Goal: Use online tool/utility: Utilize a website feature to perform a specific function

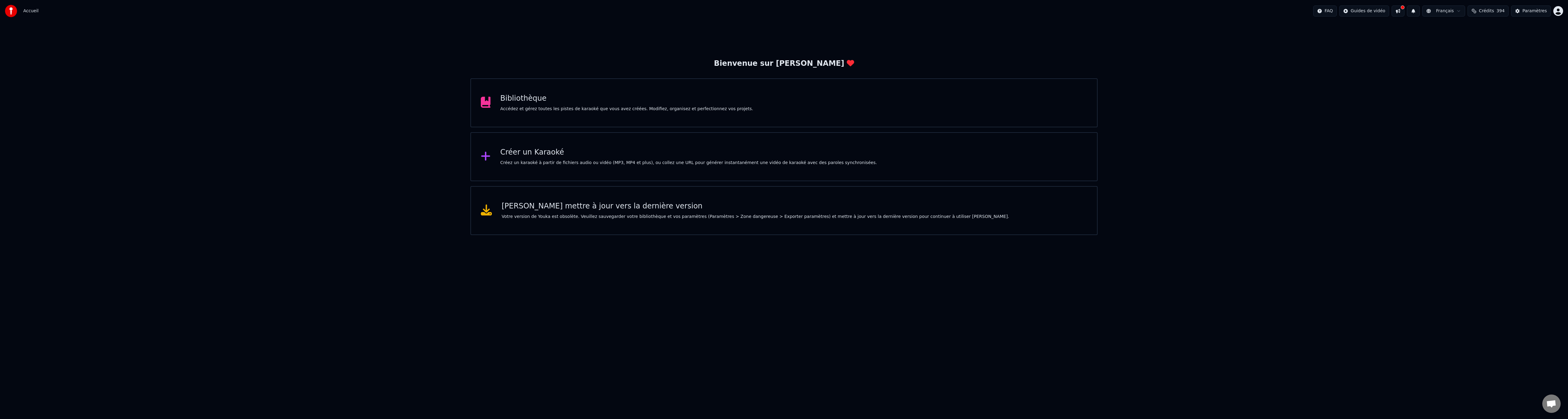
click at [741, 109] on div "Bibliothèque Accédez et gérez toutes les pistes de karaoké que vous avez créées…" at bounding box center [784, 103] width 627 height 49
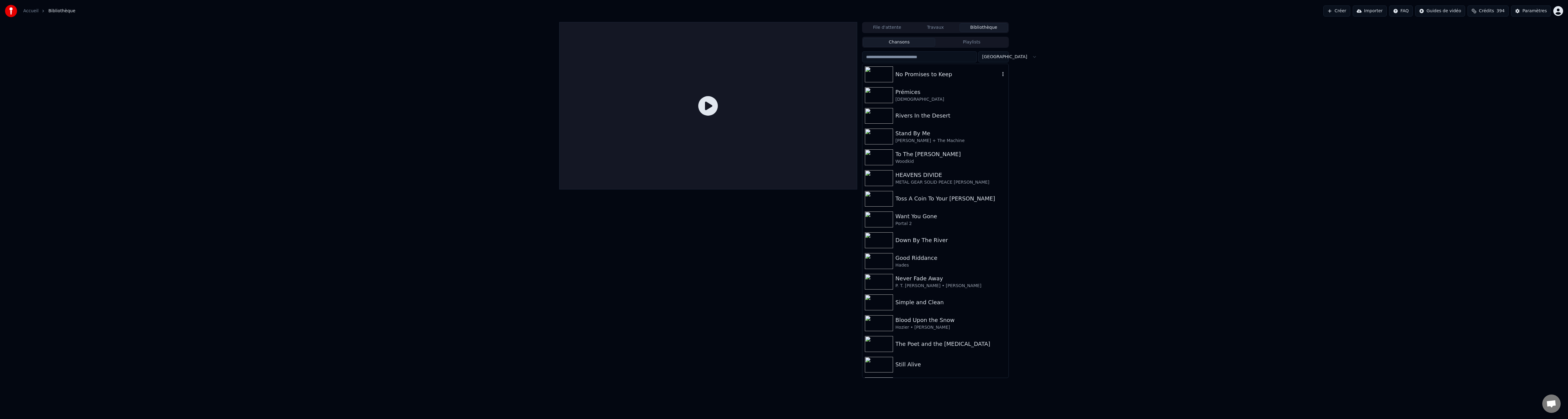
click at [928, 77] on div "No Promises to Keep" at bounding box center [948, 74] width 105 height 9
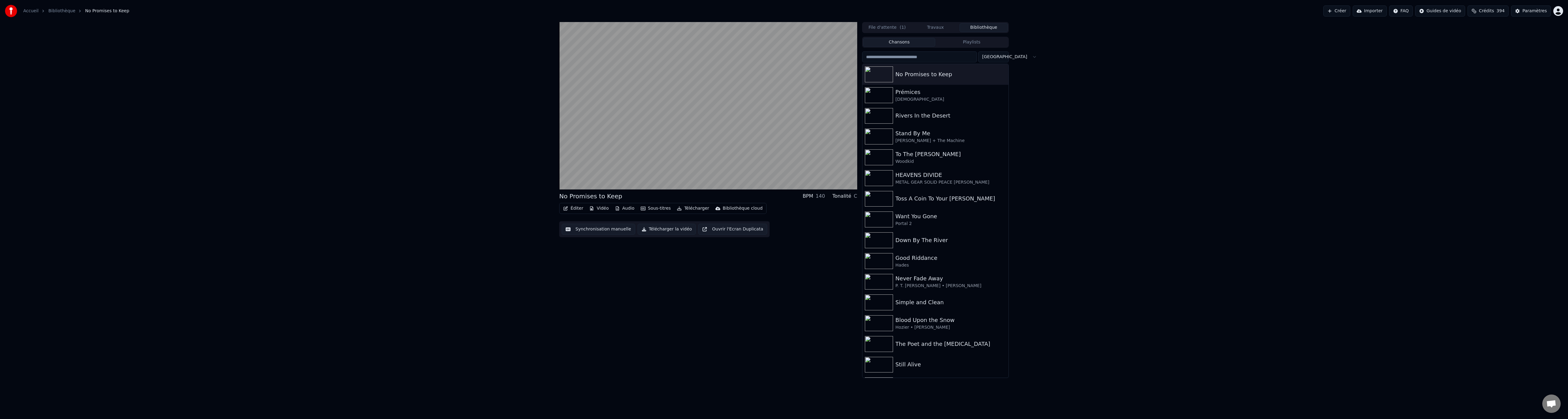
click at [591, 233] on button "Synchronisation manuelle" at bounding box center [598, 229] width 74 height 11
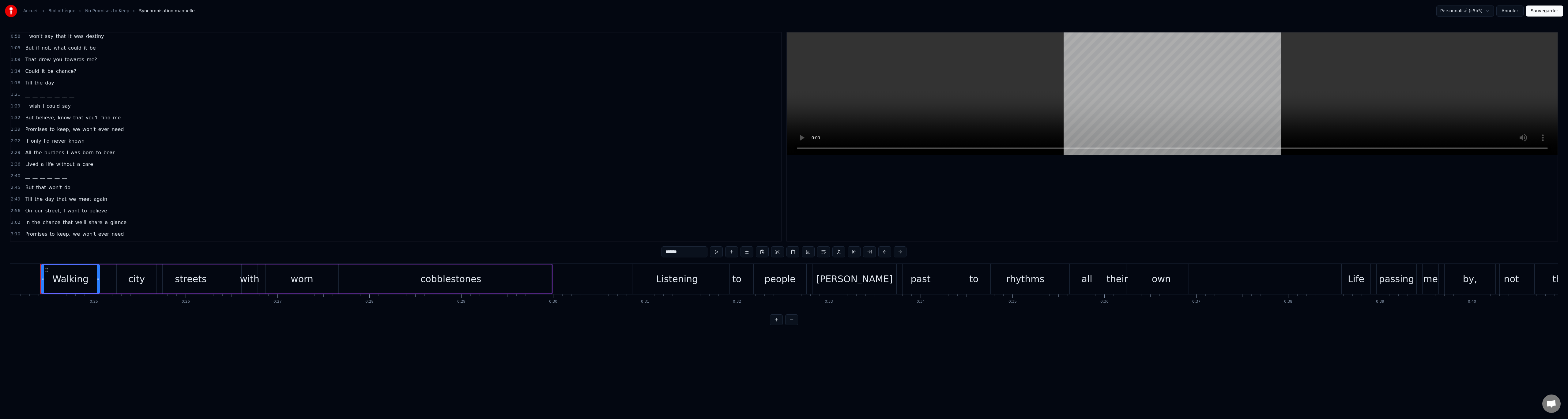
scroll to position [210, 0]
click at [29, 142] on span "Take" at bounding box center [30, 142] width 12 height 7
type input "****"
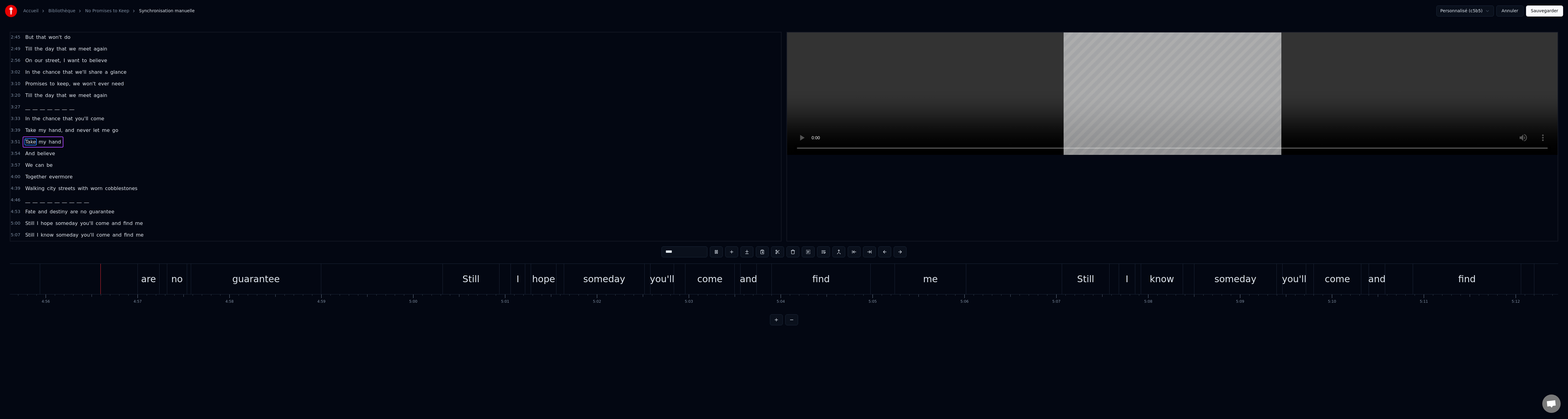
scroll to position [0, 27165]
click at [1516, 10] on button "Annuler" at bounding box center [1510, 11] width 27 height 11
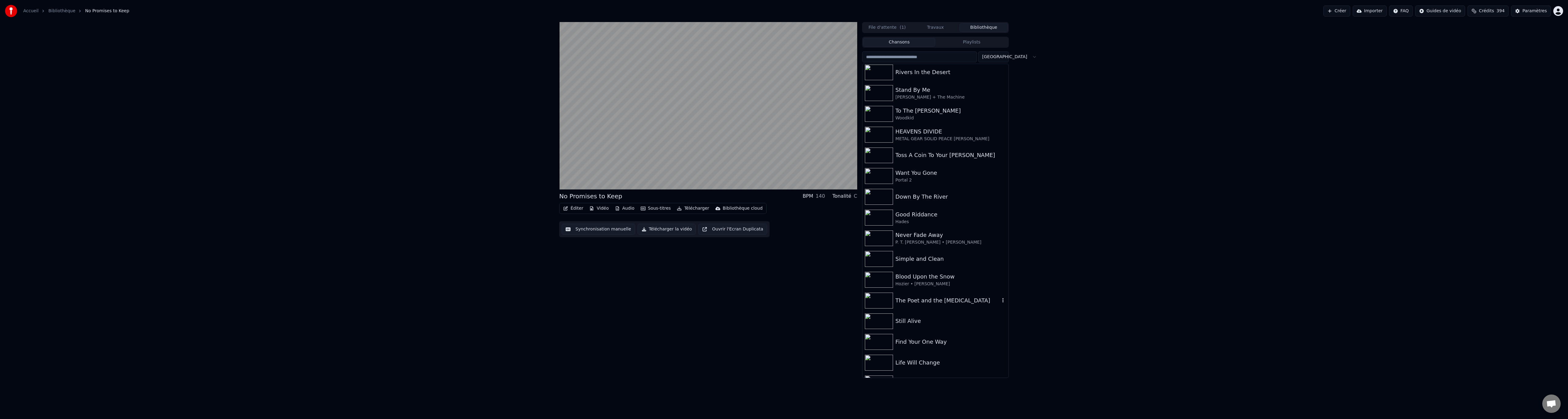
scroll to position [61, 0]
click at [922, 325] on div "Find Your One Way" at bounding box center [948, 324] width 105 height 9
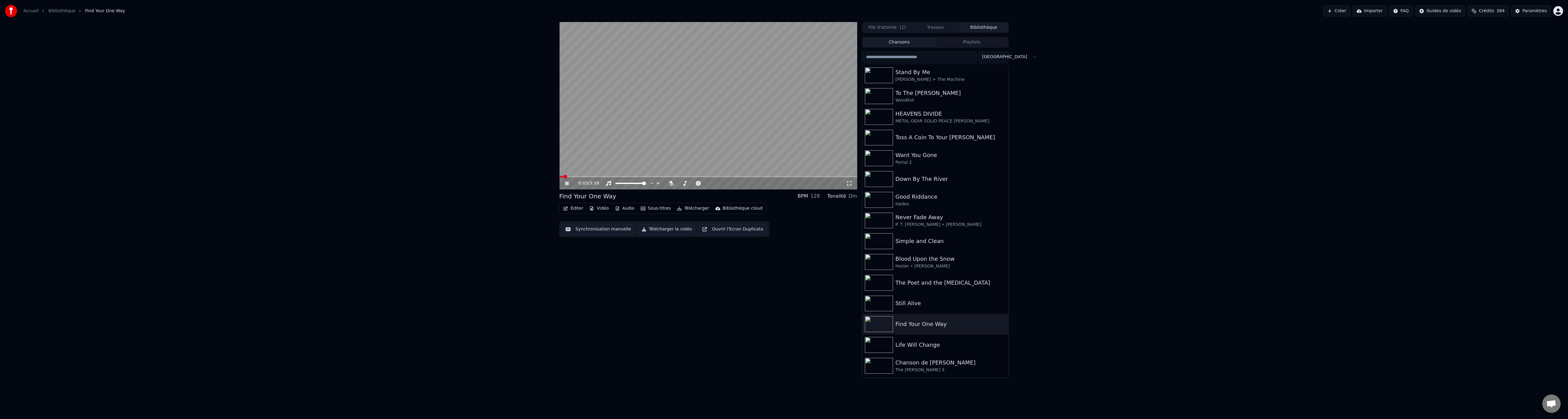
click at [599, 232] on button "Synchronisation manuelle" at bounding box center [598, 229] width 74 height 11
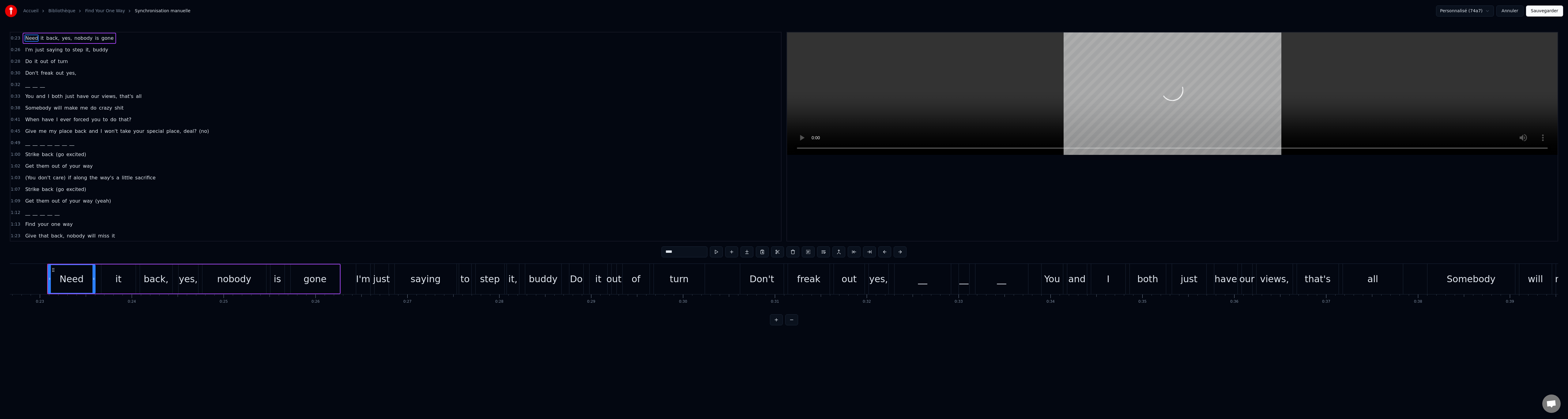
scroll to position [0, 2090]
click at [44, 71] on span "freak" at bounding box center [47, 73] width 14 height 7
type input "*****"
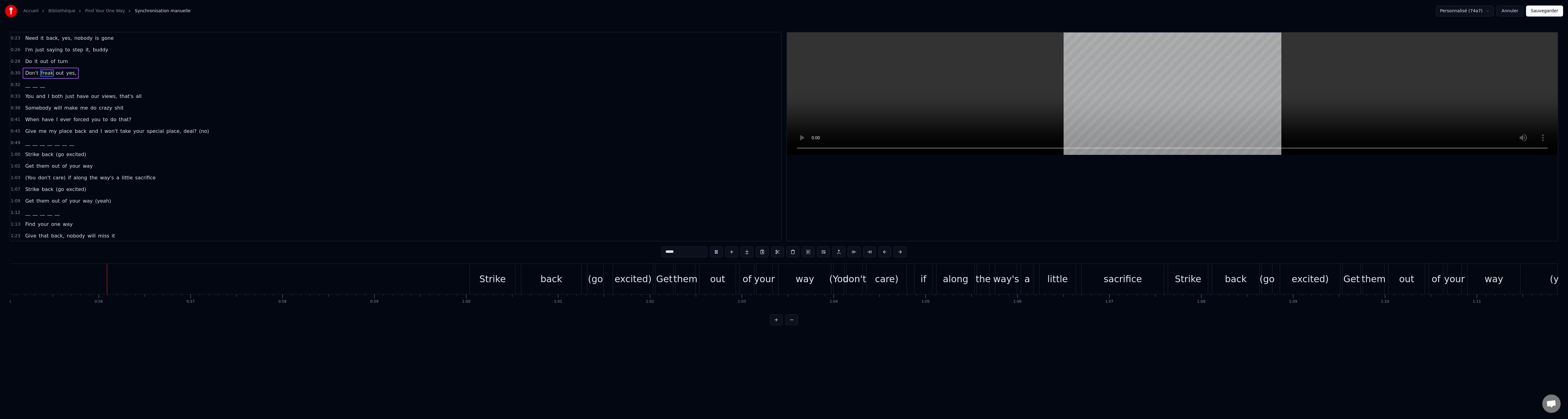
scroll to position [0, 5071]
click at [1514, 9] on button "Annuler" at bounding box center [1510, 11] width 27 height 11
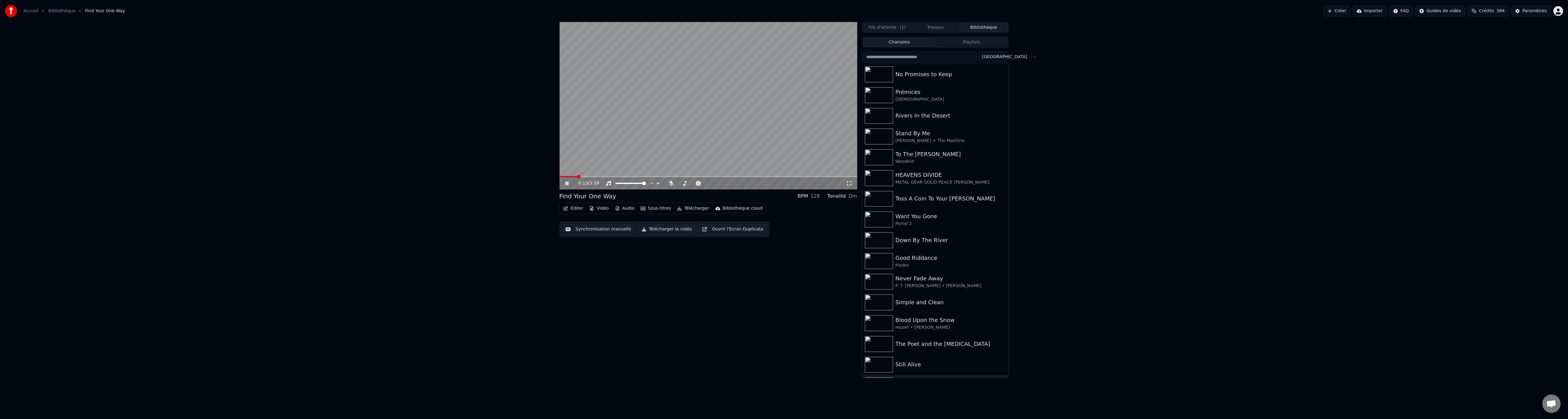
click at [568, 182] on icon at bounding box center [567, 183] width 3 height 4
click at [919, 303] on div "Simple and Clean" at bounding box center [948, 302] width 105 height 9
click at [605, 230] on button "Synchronisation manuelle" at bounding box center [598, 229] width 74 height 11
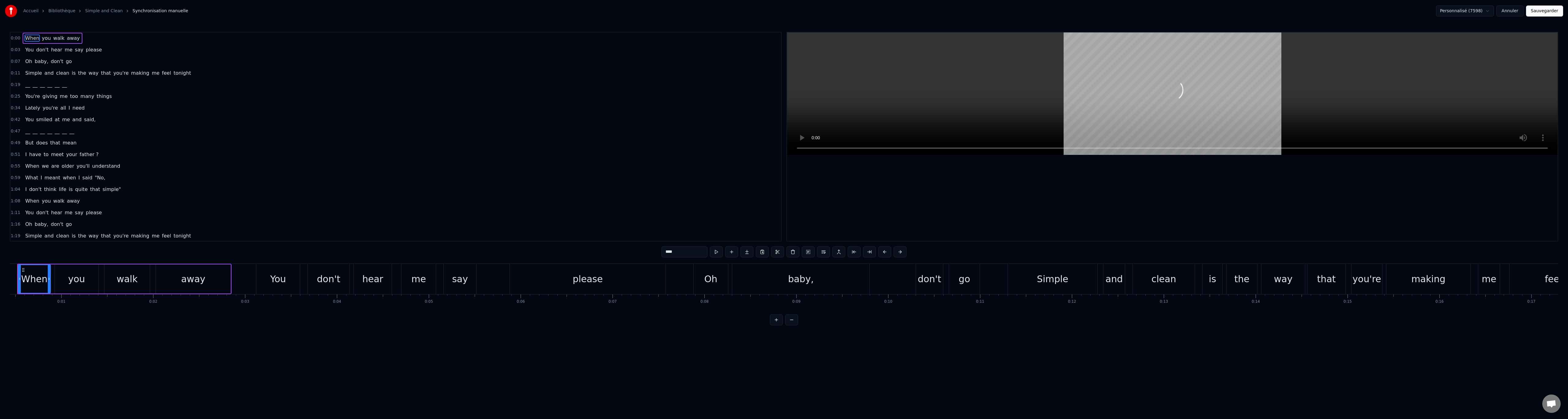
scroll to position [0, 17]
